Goal: Transaction & Acquisition: Download file/media

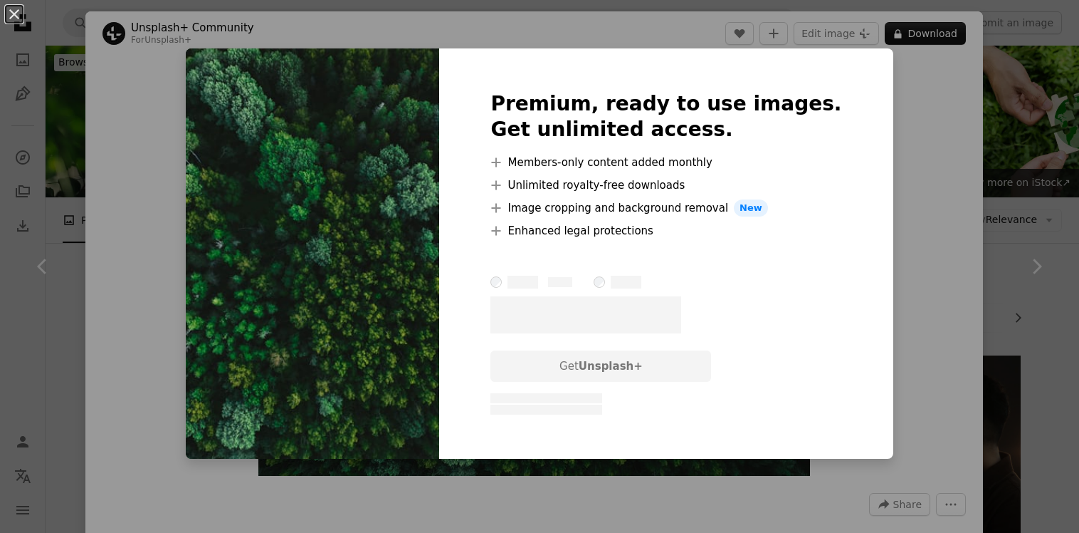
scroll to position [545, 0]
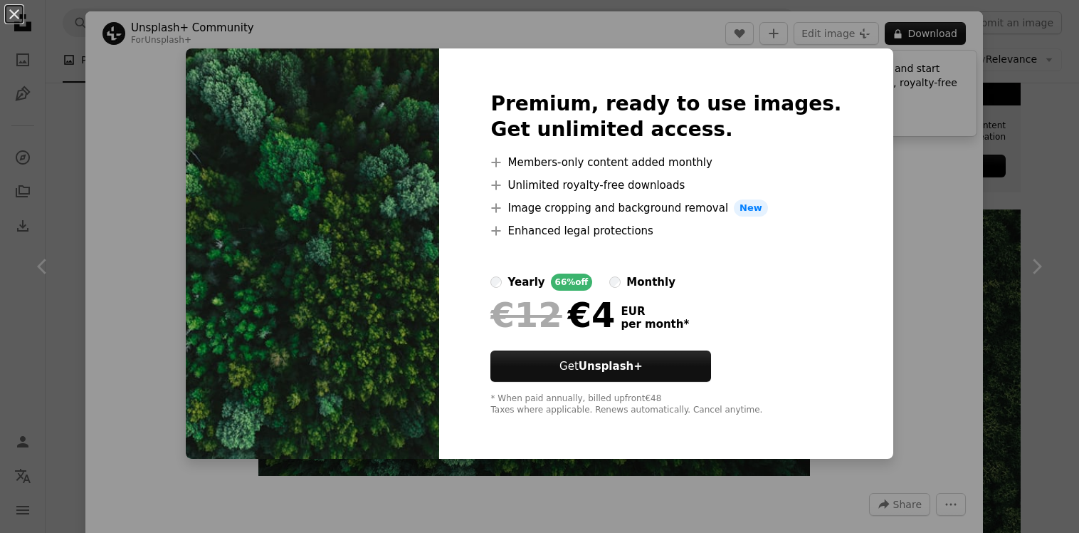
click at [877, 162] on div "An X shape Premium, ready to use images. Get unlimited access. A plus sign Memb…" at bounding box center [539, 266] width 1079 height 533
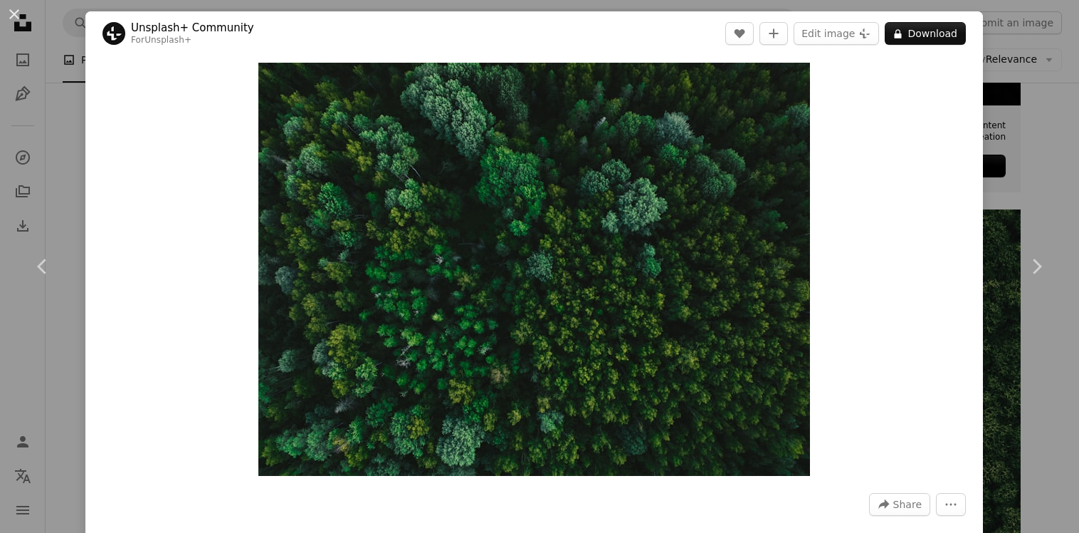
click at [1010, 136] on div "An X shape Chevron left Chevron right Unsplash+ Community For Unsplash+ A heart…" at bounding box center [539, 266] width 1079 height 533
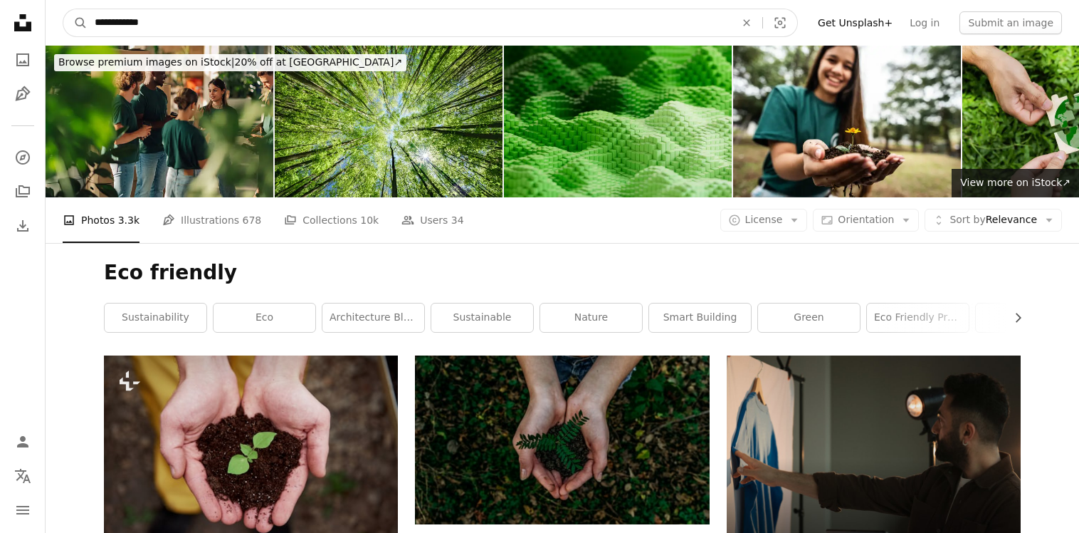
drag, startPoint x: 172, startPoint y: 20, endPoint x: 38, endPoint y: 4, distance: 134.9
type input "**********"
click button "A magnifying glass" at bounding box center [75, 22] width 24 height 27
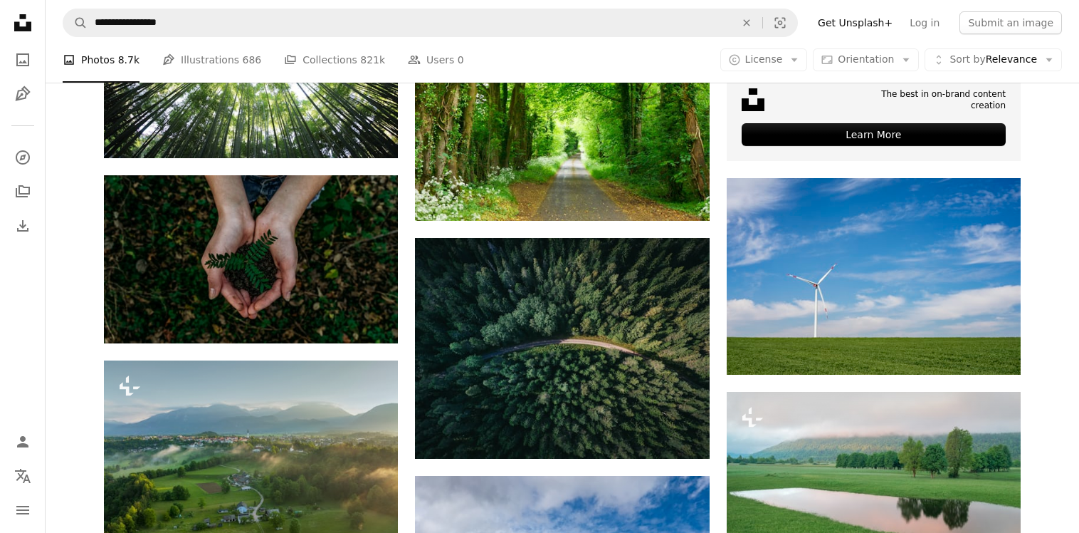
scroll to position [554, 0]
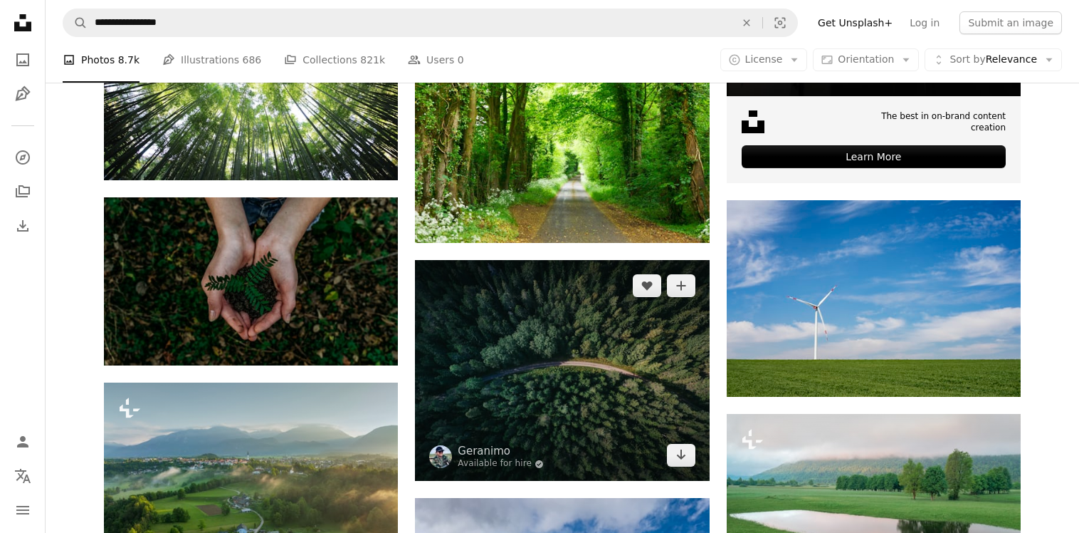
click at [513, 364] on img at bounding box center [562, 370] width 294 height 221
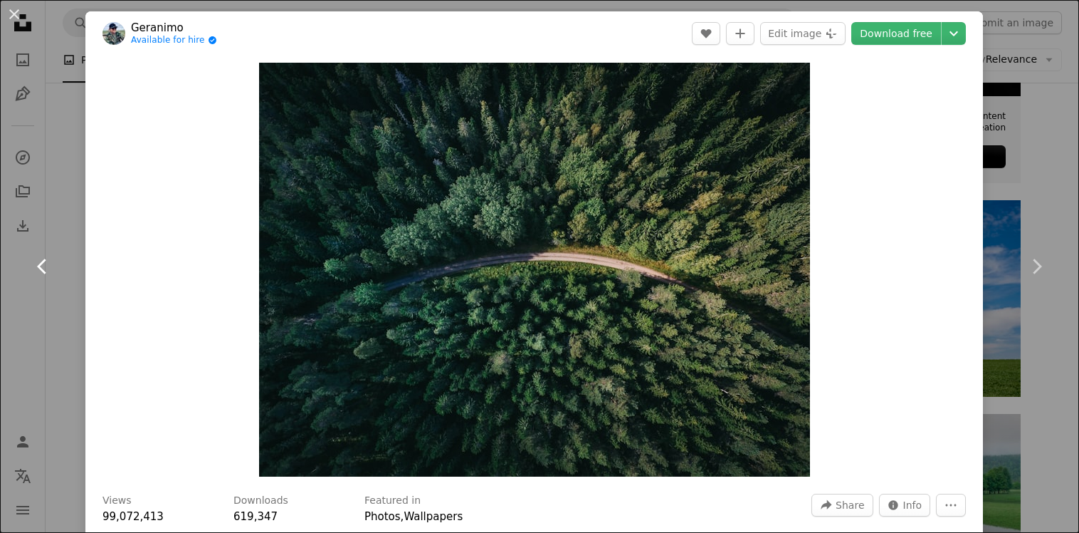
click at [71, 334] on link "Chevron left" at bounding box center [42, 266] width 85 height 137
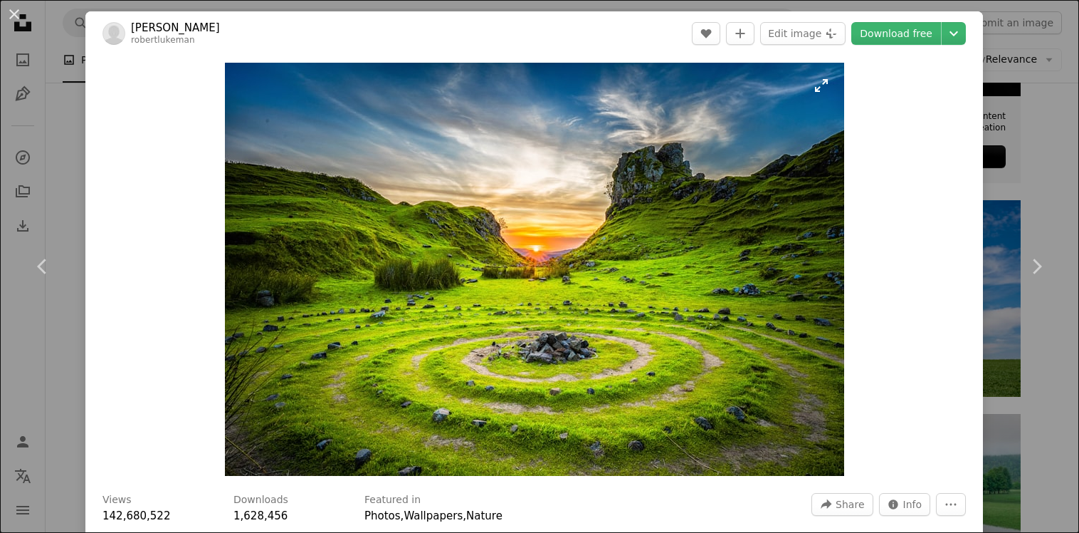
scroll to position [26, 0]
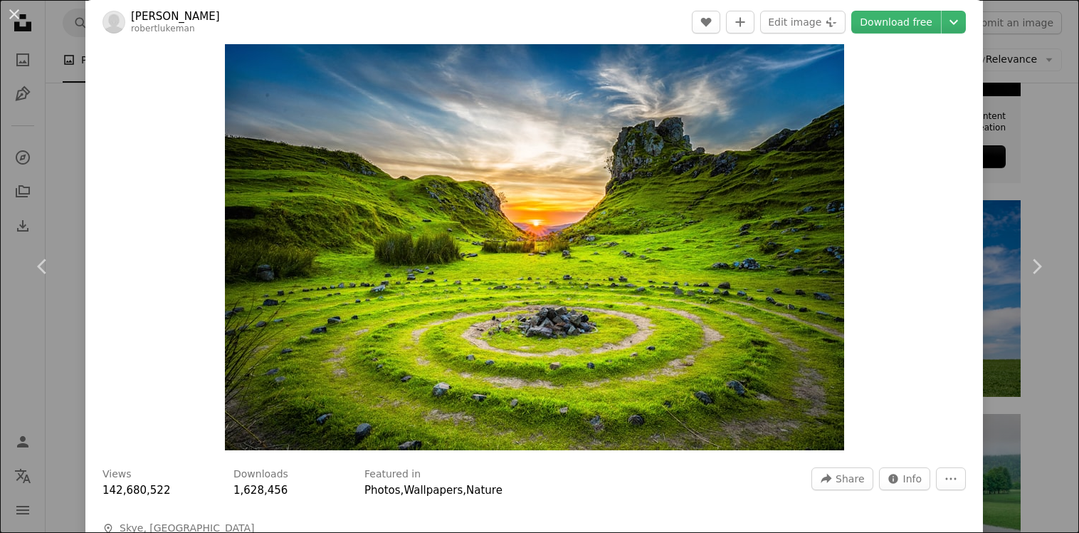
click at [55, 157] on div "An X shape Chevron left Chevron right [PERSON_NAME] robertlukeman A heart A plu…" at bounding box center [539, 266] width 1079 height 533
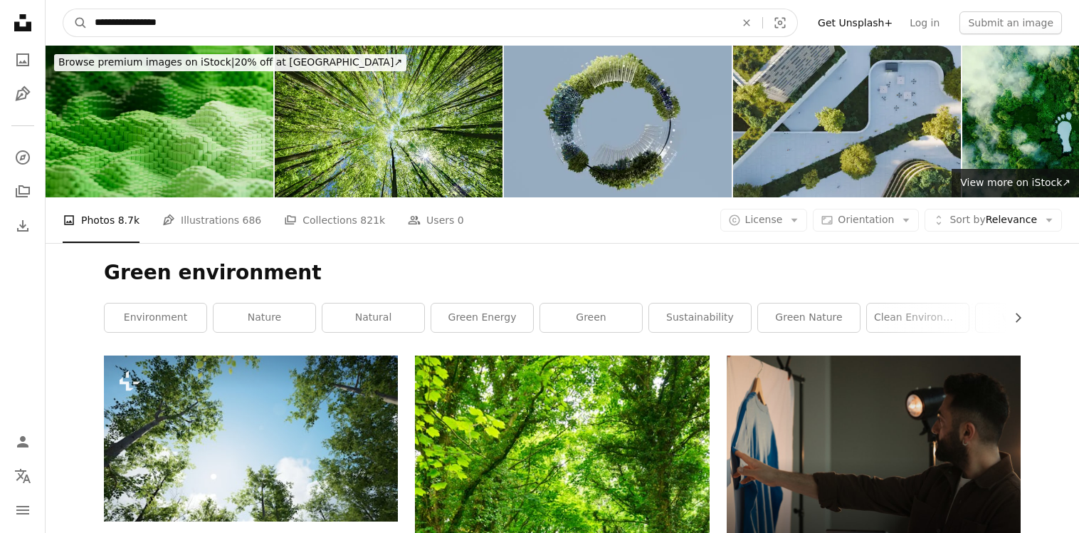
click at [463, 21] on input "**********" at bounding box center [410, 22] width 644 height 27
type input "*****"
click button "A magnifying glass" at bounding box center [75, 22] width 24 height 27
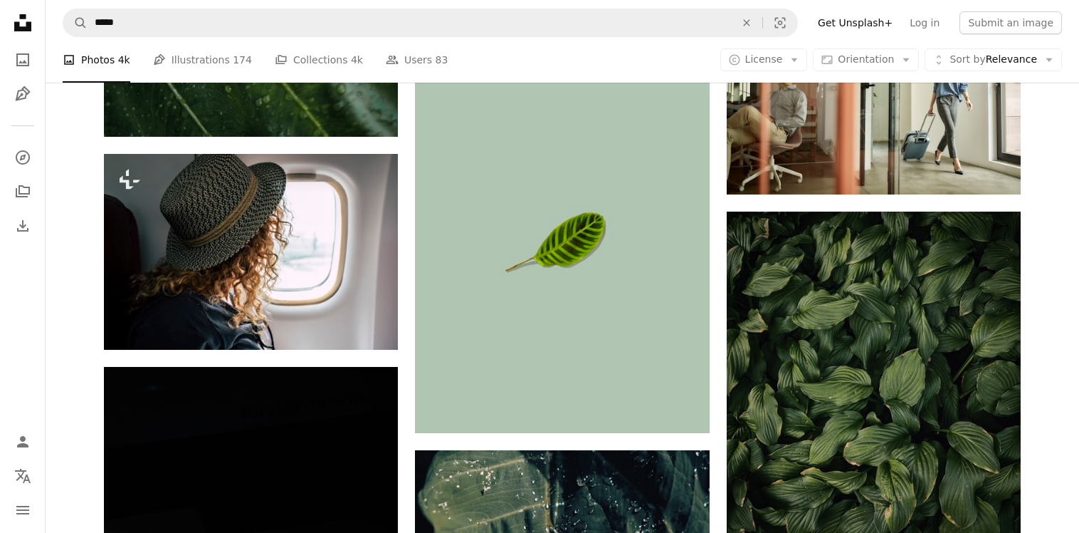
scroll to position [2111, 0]
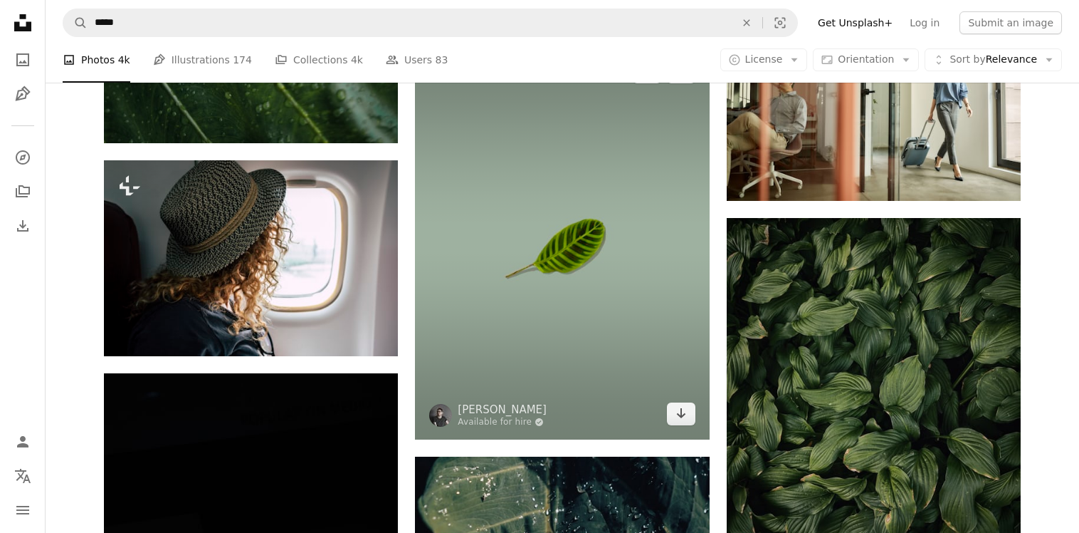
click at [561, 248] on img at bounding box center [562, 242] width 294 height 392
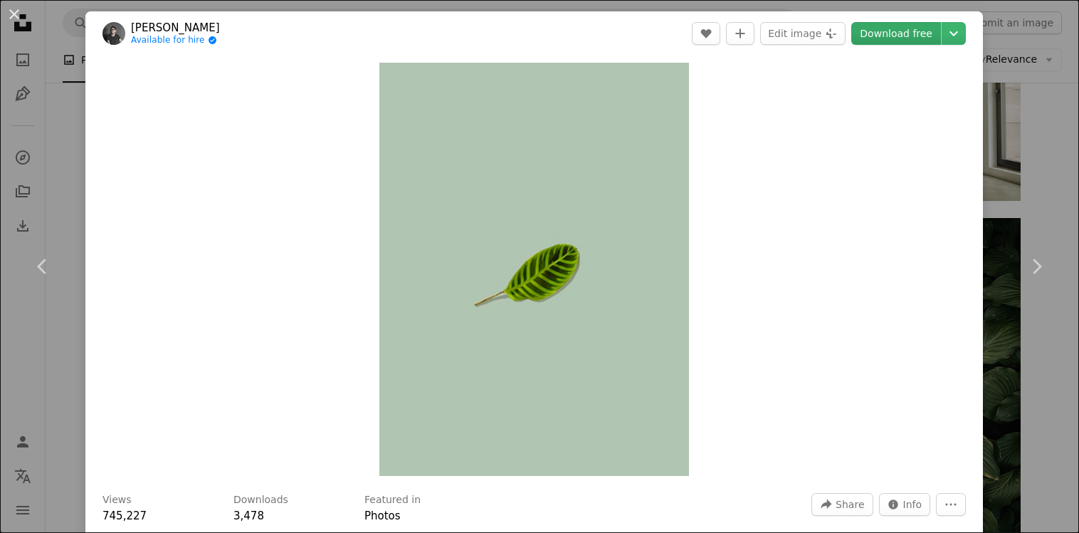
click at [917, 40] on link "Download free" at bounding box center [897, 33] width 90 height 23
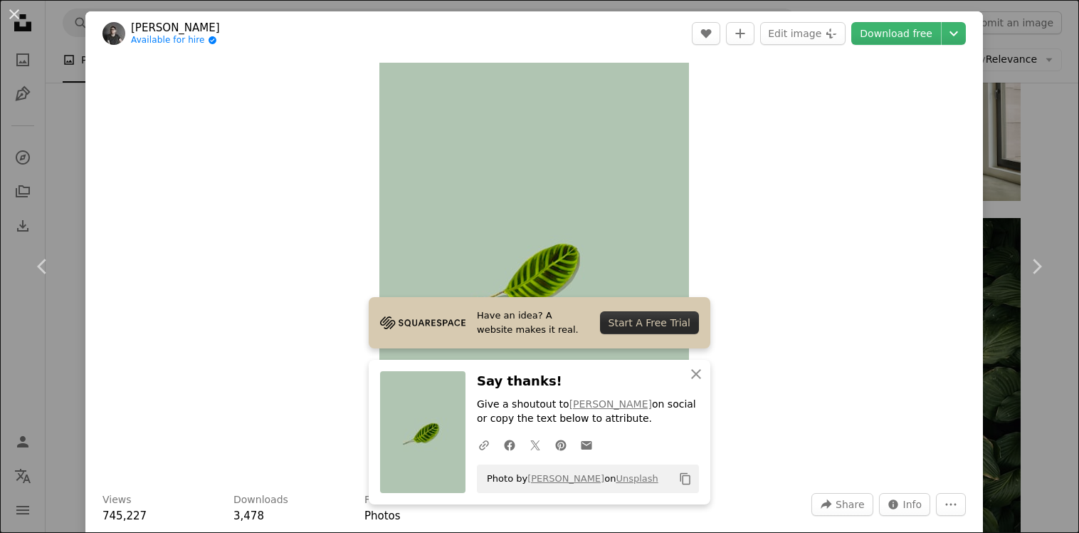
click at [748, 6] on div "An X shape Chevron left Chevron right Have an idea? A website makes it real. St…" at bounding box center [539, 266] width 1079 height 533
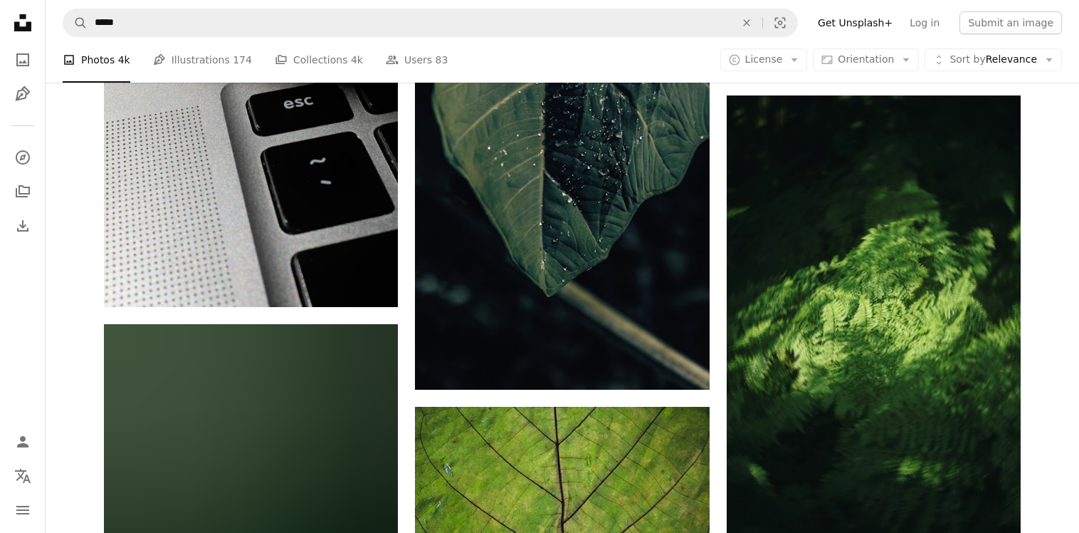
scroll to position [2627, 0]
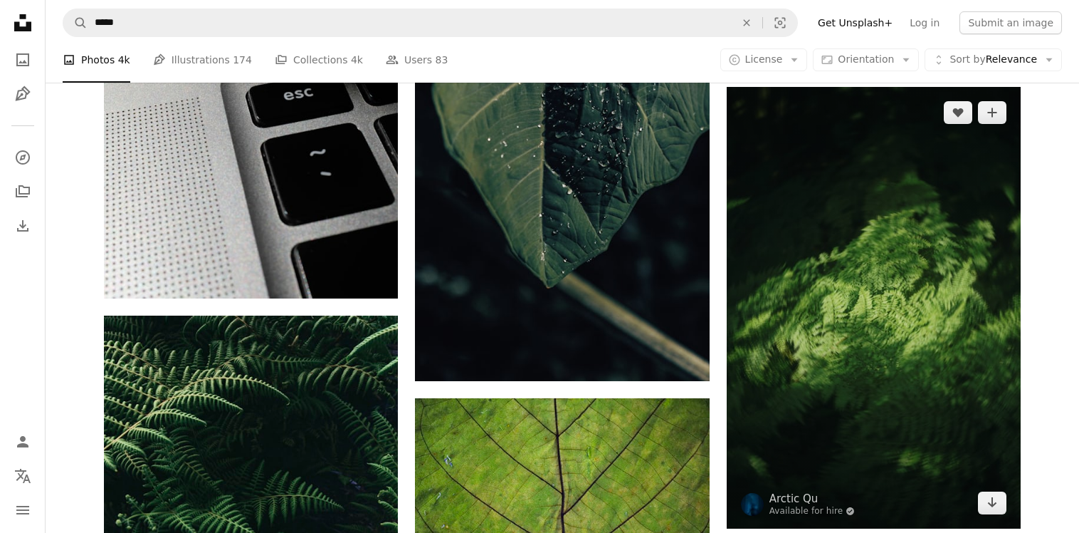
click at [859, 297] on img at bounding box center [874, 307] width 294 height 441
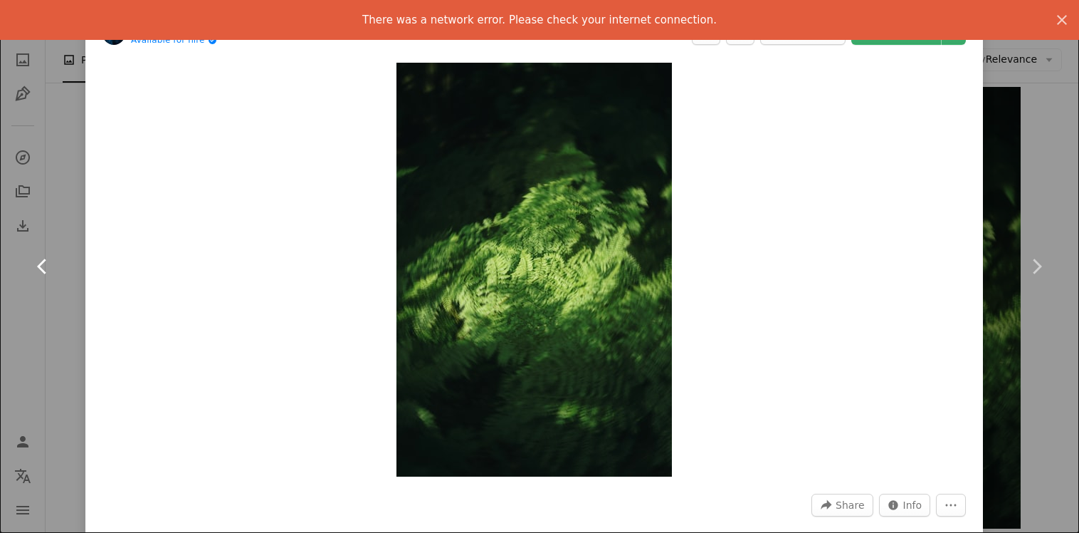
click at [79, 305] on link "Chevron left" at bounding box center [42, 266] width 85 height 137
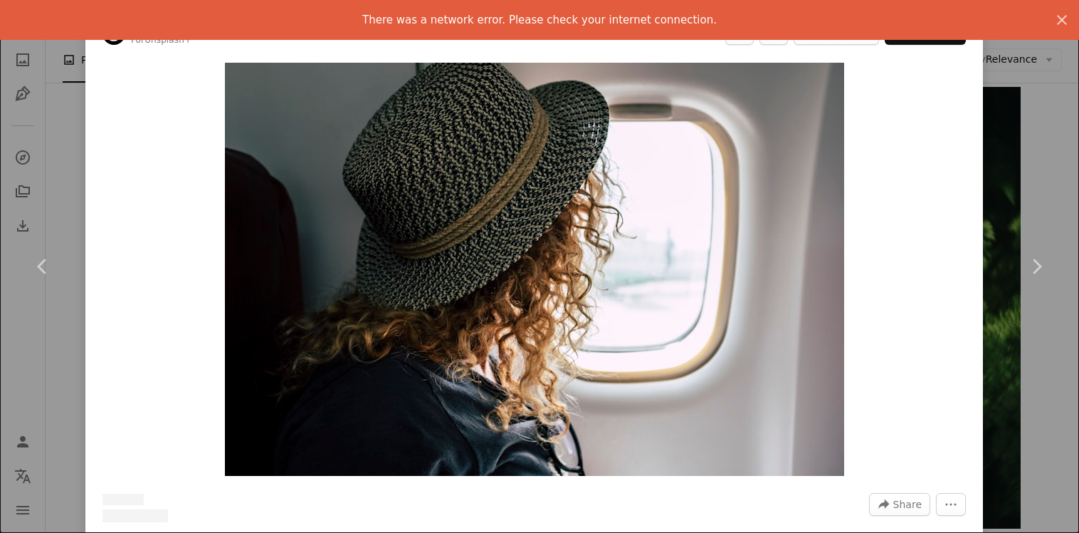
click at [42, 338] on div "An X shape Chevron left Chevron right There was a network error. Please check y…" at bounding box center [539, 266] width 1079 height 533
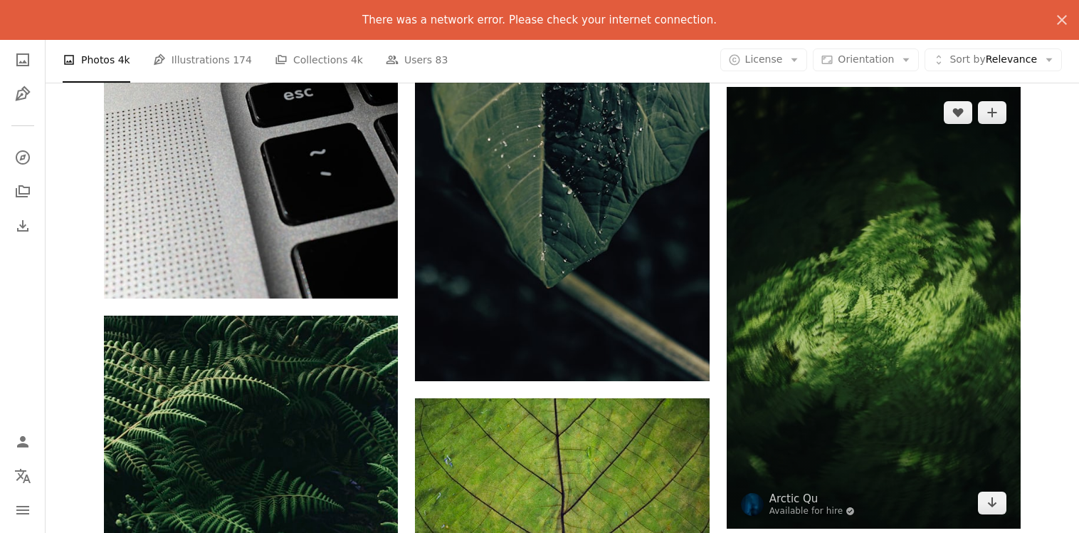
click at [775, 214] on img at bounding box center [874, 307] width 294 height 441
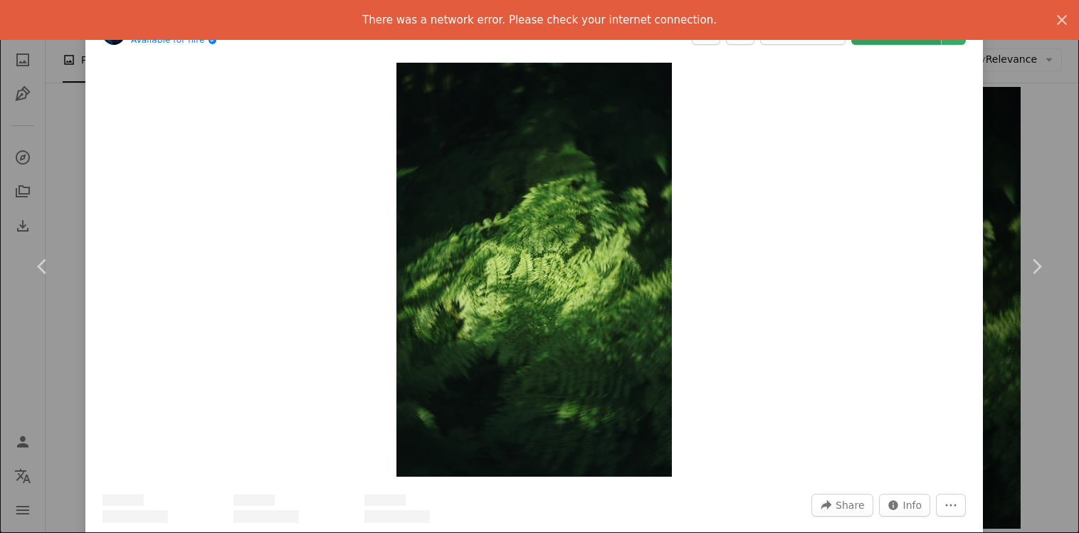
click at [891, 43] on link "Download free" at bounding box center [897, 33] width 90 height 23
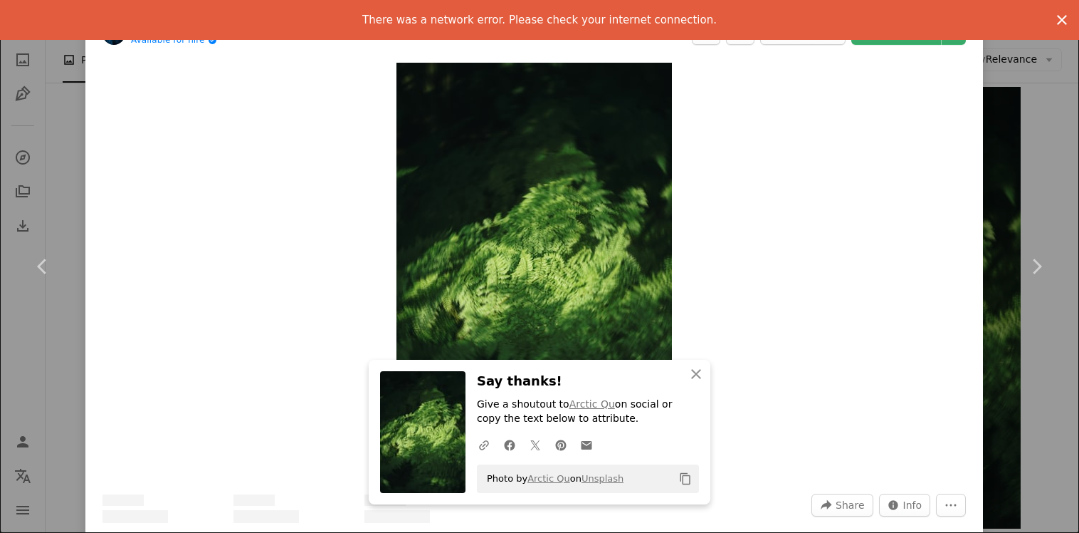
click at [1067, 21] on icon "An X shape" at bounding box center [1062, 19] width 17 height 17
click at [1063, 21] on icon "button" at bounding box center [1062, 20] width 10 height 10
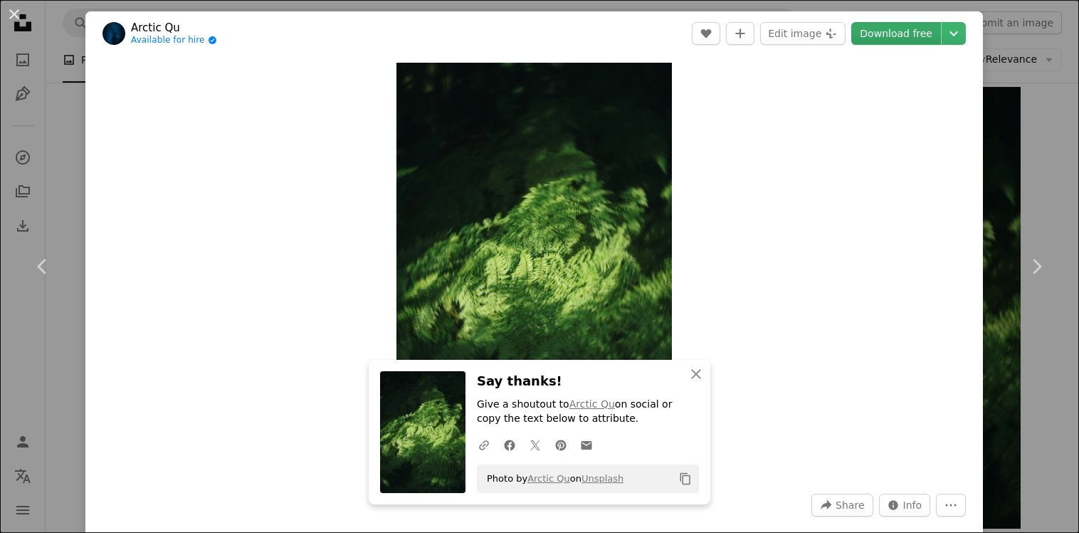
click at [906, 33] on link "Download free" at bounding box center [897, 33] width 90 height 23
click at [908, 36] on link "Download free" at bounding box center [897, 33] width 90 height 23
click at [966, 36] on icon "Chevron down" at bounding box center [954, 33] width 23 height 17
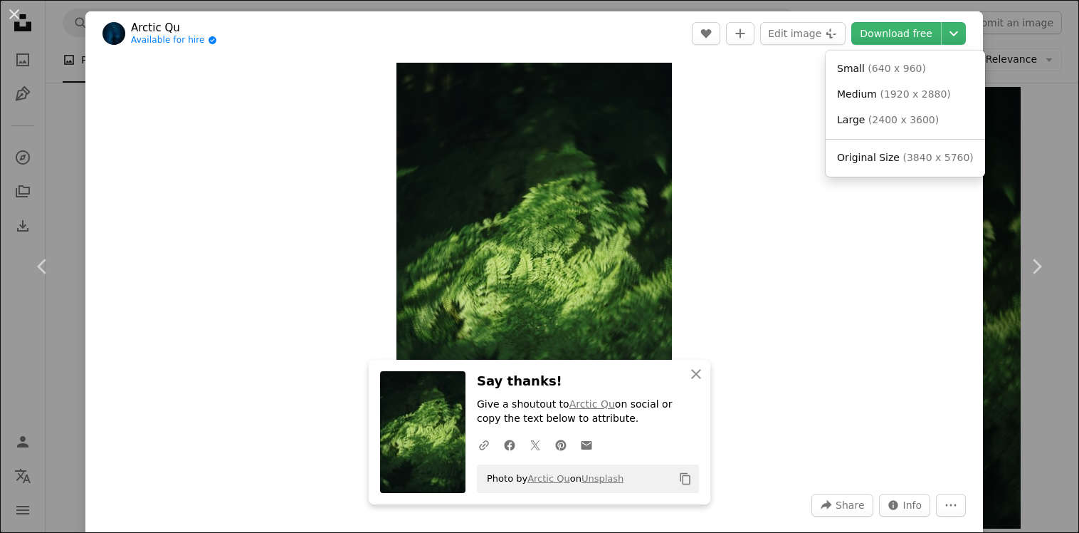
click at [1028, 68] on dialog "An X shape Chevron left Chevron right An X shape Close Say thanks! Give a shout…" at bounding box center [539, 266] width 1079 height 533
